Goal: Check status: Check status

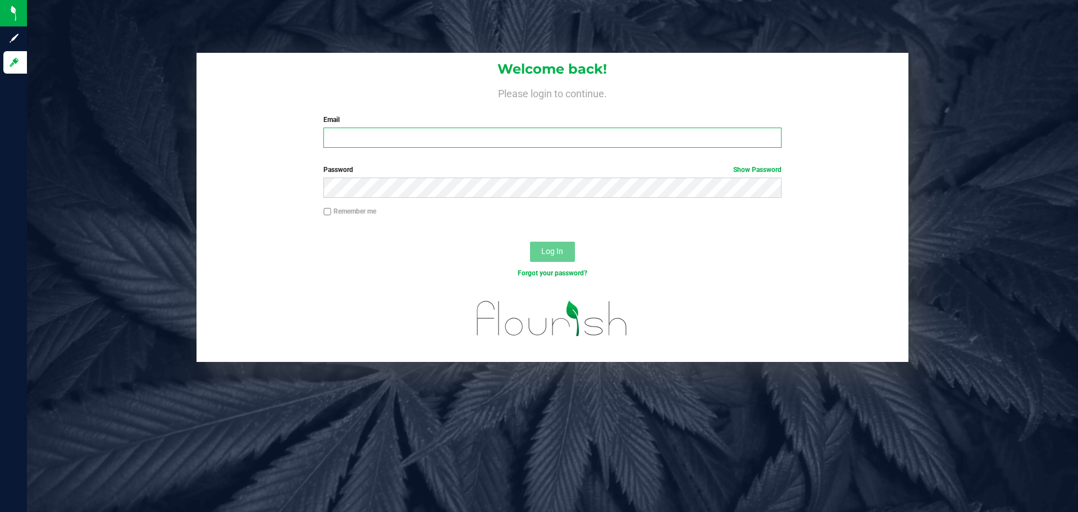
type input "joannaf@greenspectrums.com"
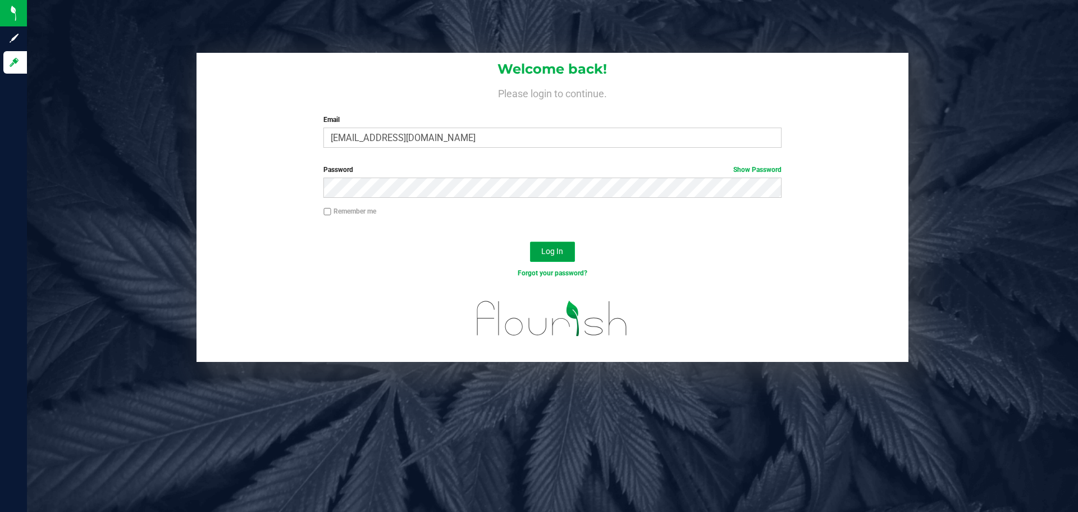
click at [562, 248] on span "Log In" at bounding box center [552, 251] width 22 height 9
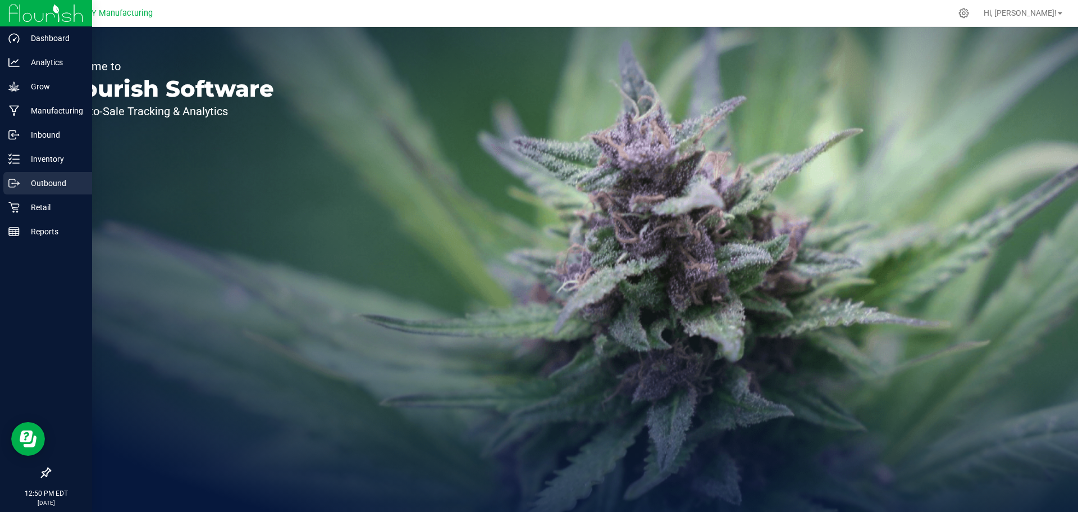
click at [30, 186] on p "Outbound" at bounding box center [53, 182] width 67 height 13
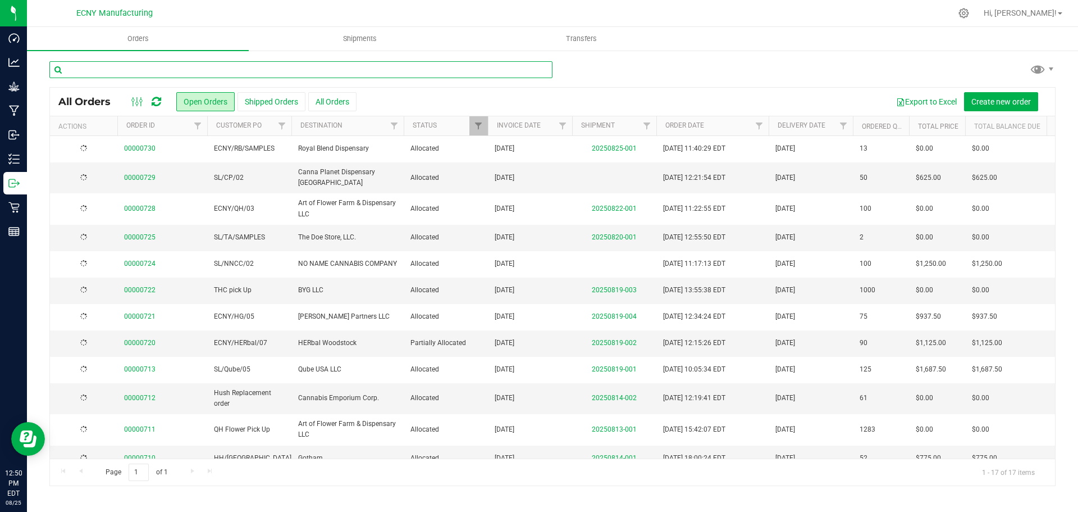
click at [334, 74] on input "text" at bounding box center [300, 69] width 503 height 17
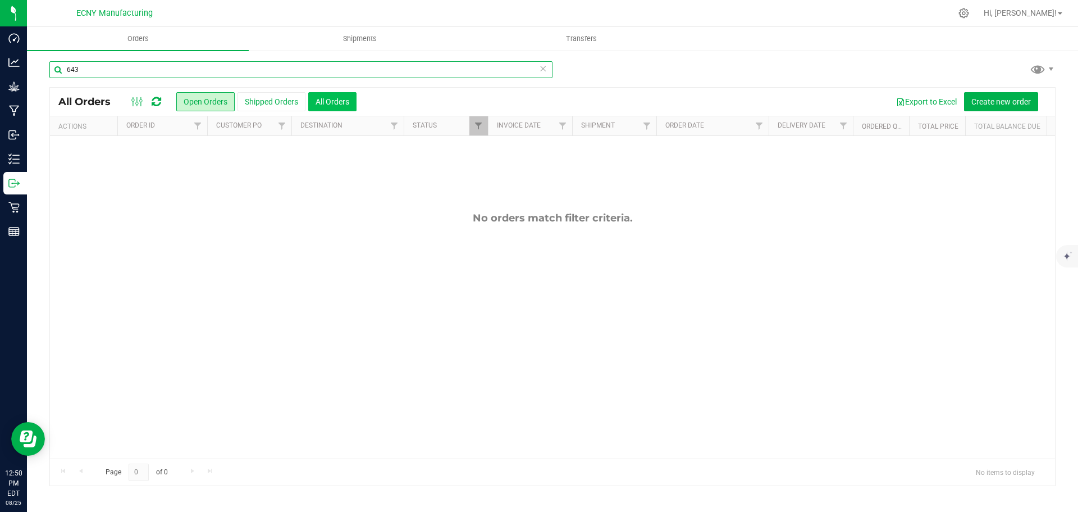
type input "643"
click at [330, 103] on button "All Orders" at bounding box center [332, 101] width 48 height 19
